Goal: Check status: Check status

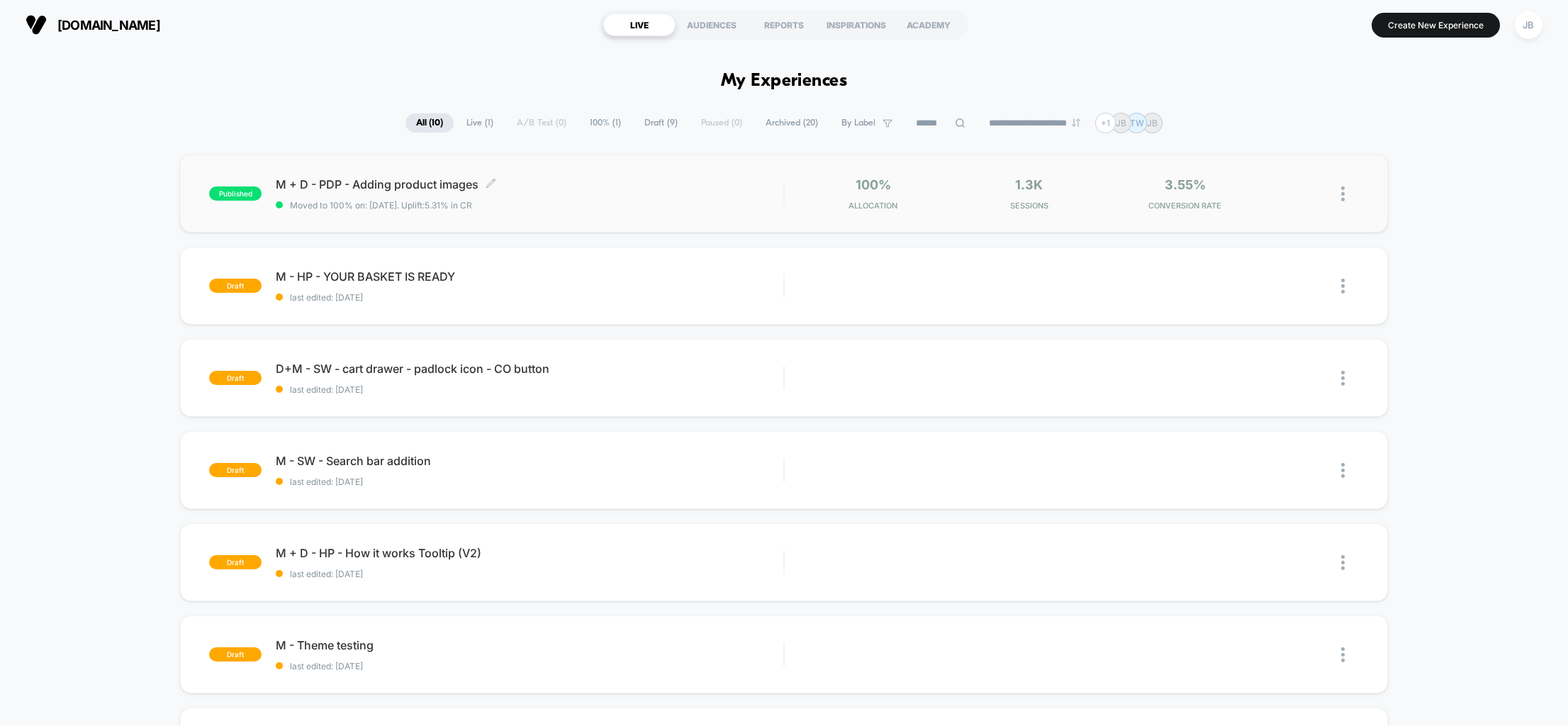
click at [543, 178] on span "M + D - PDP - Adding product images Click to edit experience details" at bounding box center [529, 185] width 507 height 15
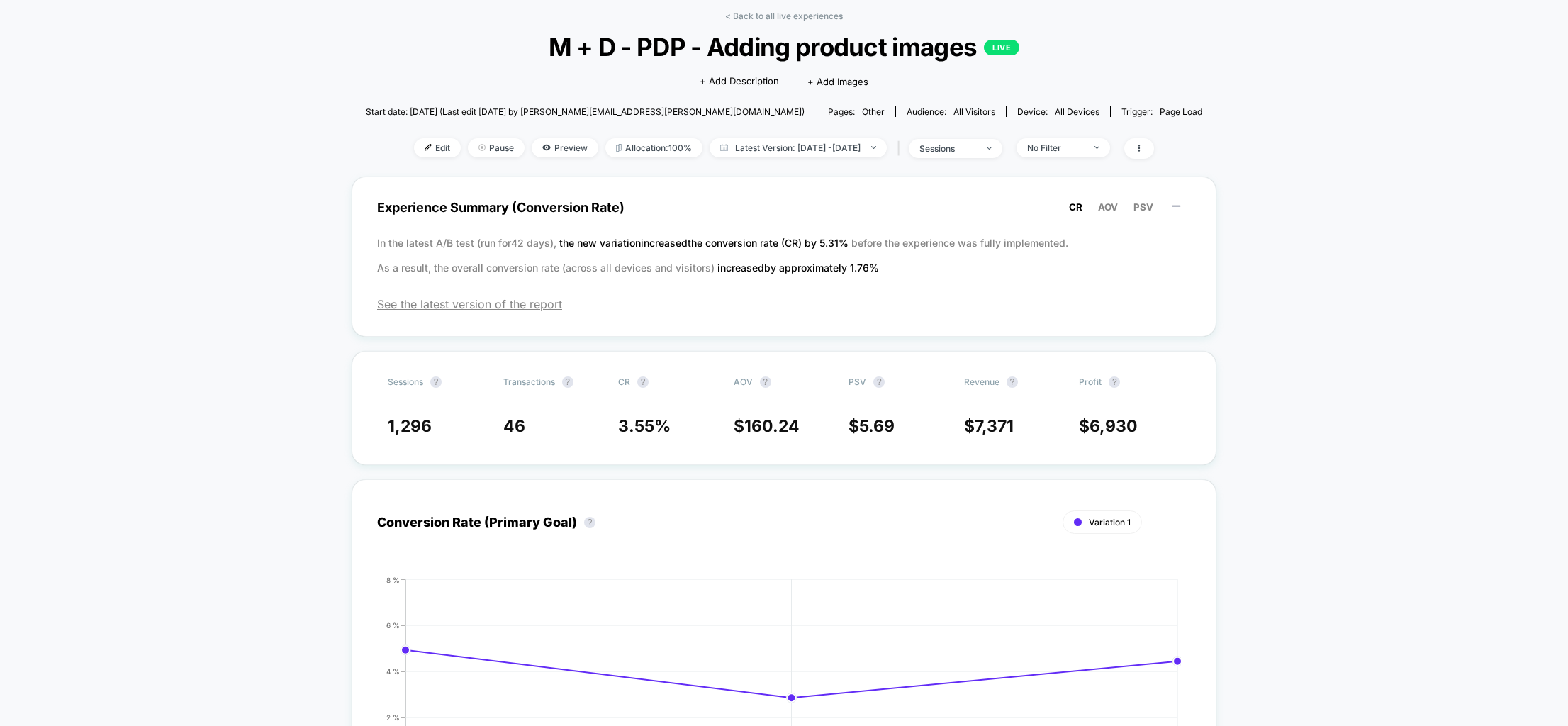
scroll to position [37, 0]
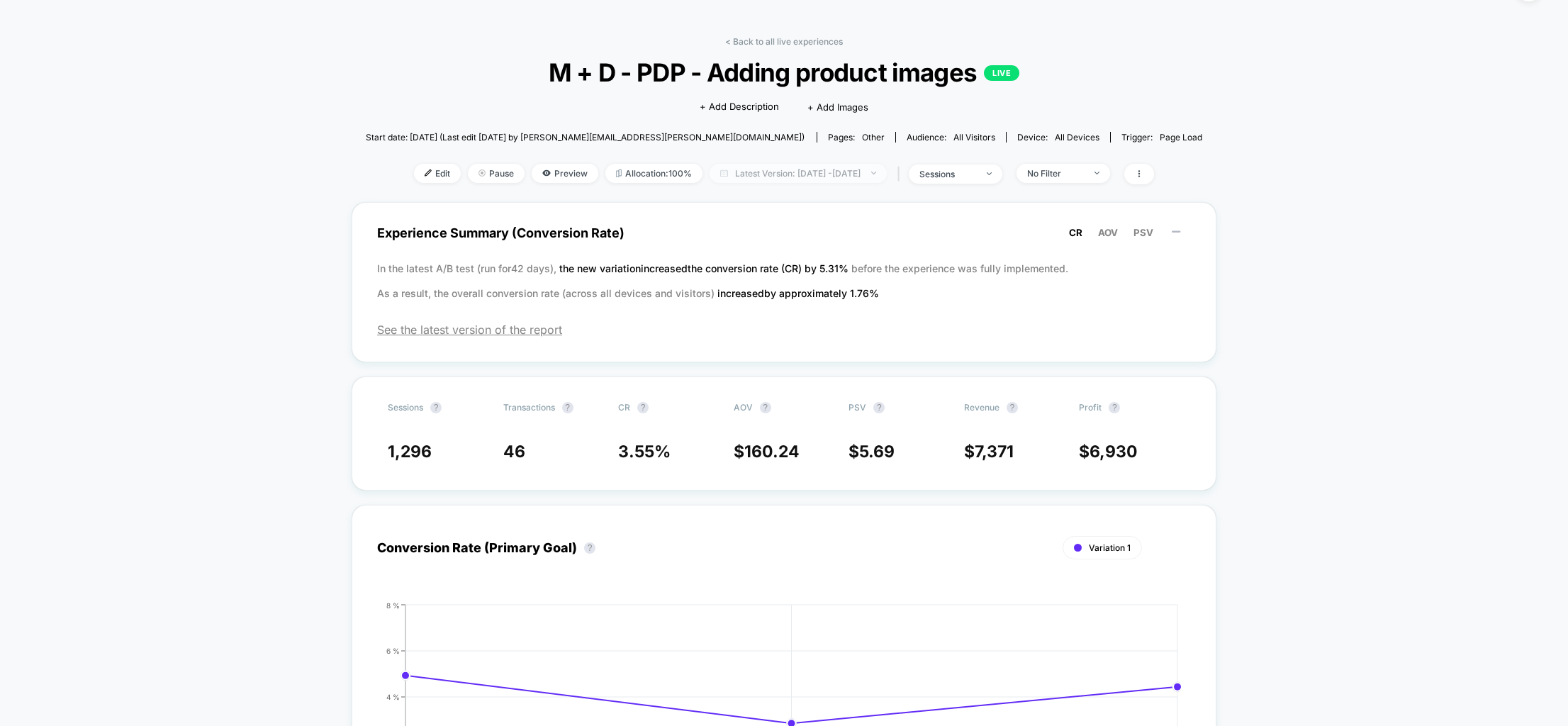
click at [844, 171] on span "Latest Version: [DATE] - [DATE]" at bounding box center [798, 173] width 178 height 19
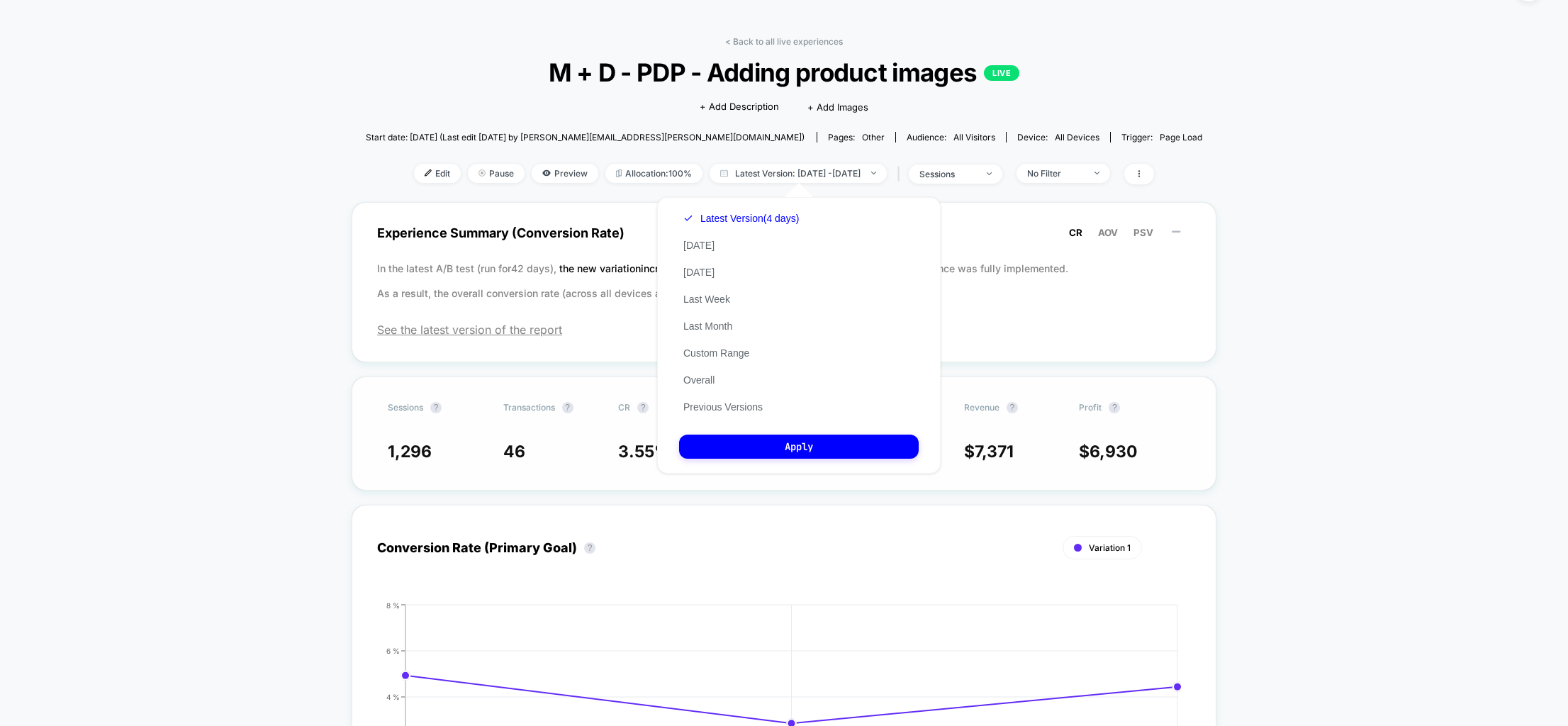
drag, startPoint x: 707, startPoint y: 405, endPoint x: 712, endPoint y: 400, distance: 7.1
click at [706, 405] on button "Previous Versions" at bounding box center [723, 407] width 88 height 13
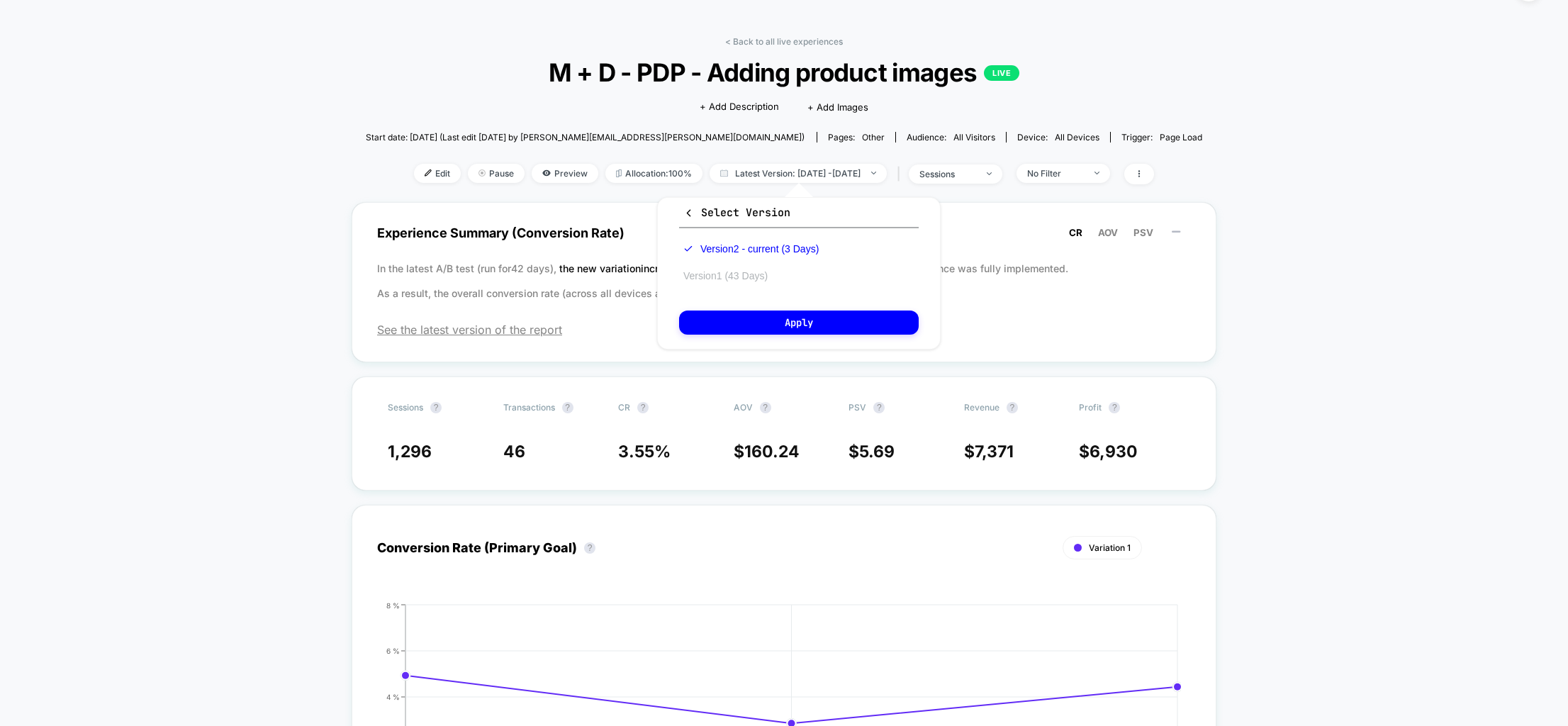
click at [722, 276] on button "Version 1 (43 Days)" at bounding box center [726, 276] width 93 height 13
click at [808, 325] on button "Apply" at bounding box center [799, 322] width 239 height 24
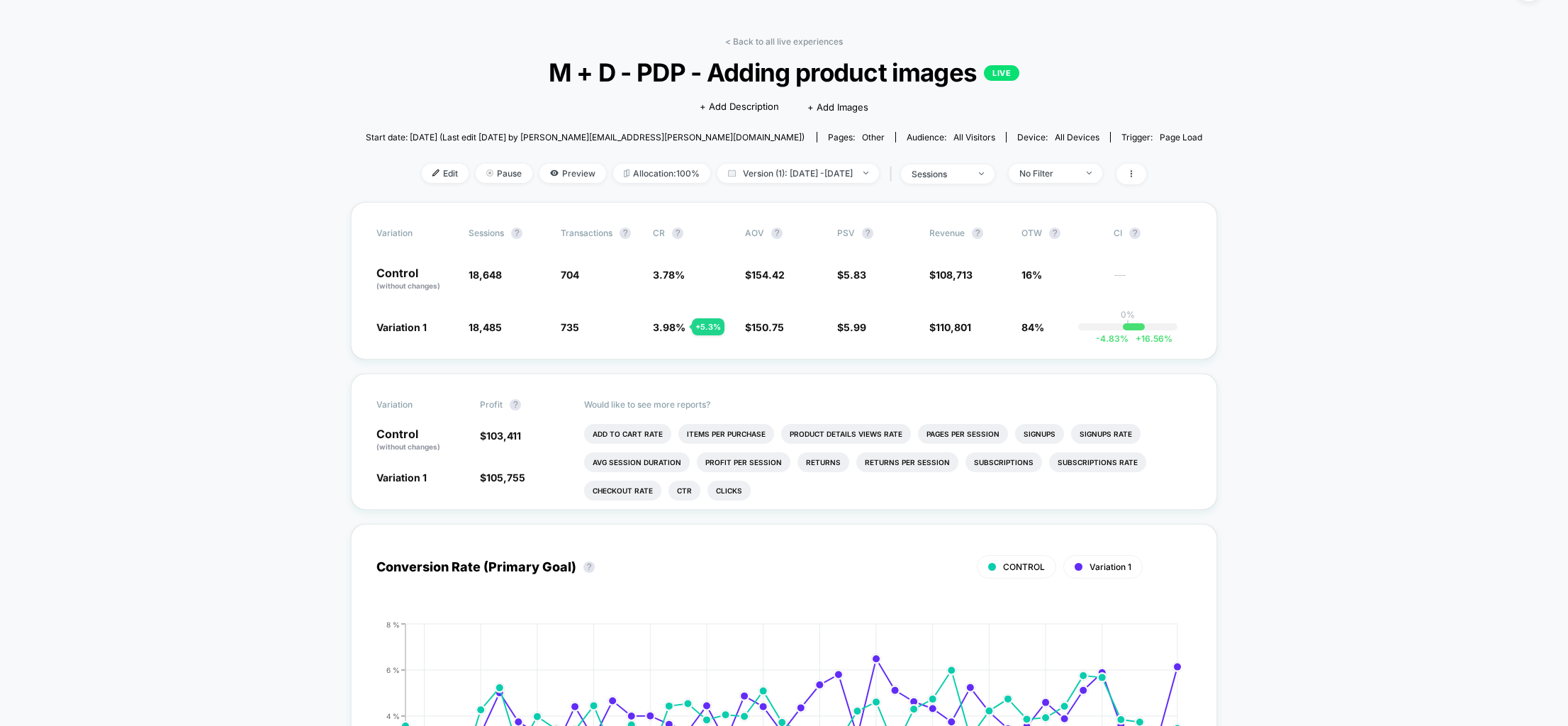
click at [785, 36] on link "< Back to all live experiences" at bounding box center [783, 42] width 117 height 11
